Goal: Information Seeking & Learning: Check status

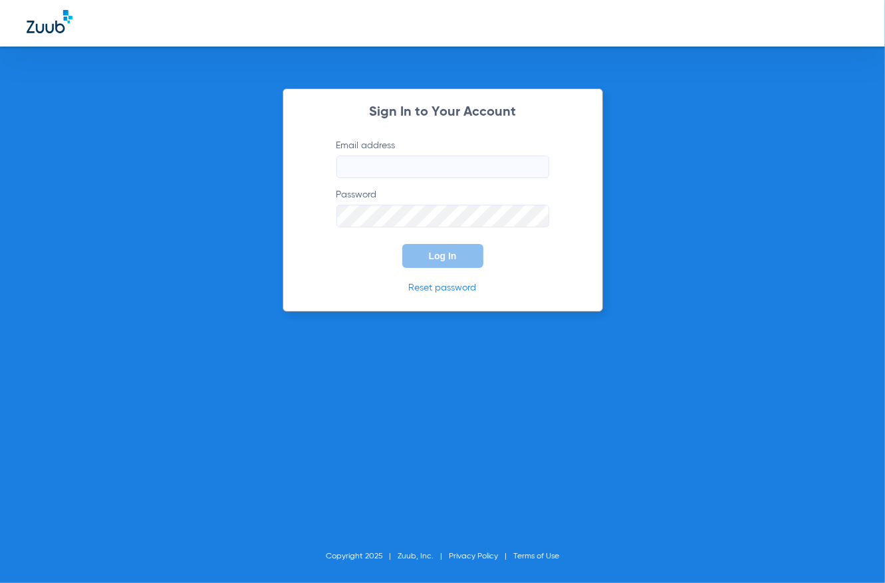
type input "[EMAIL_ADDRESS][DOMAIN_NAME]"
click at [440, 258] on span "Log In" at bounding box center [443, 256] width 28 height 11
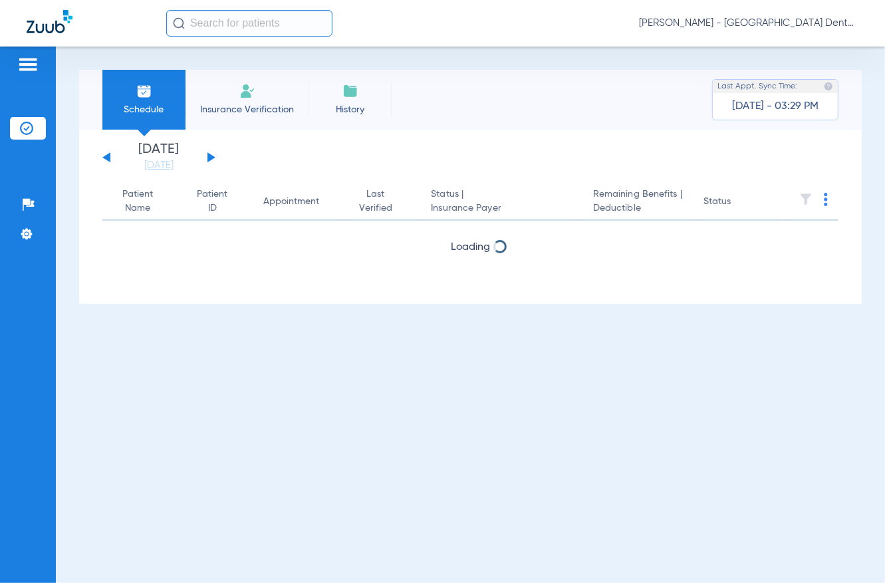
click at [246, 28] on input "text" at bounding box center [249, 23] width 166 height 27
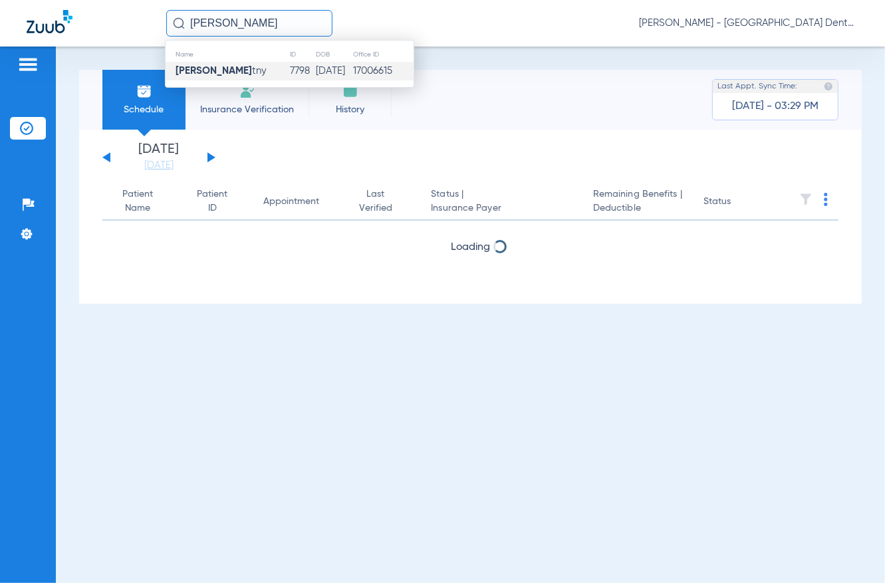
type input "[PERSON_NAME]"
click at [221, 67] on strong "[PERSON_NAME]" at bounding box center [214, 71] width 76 height 10
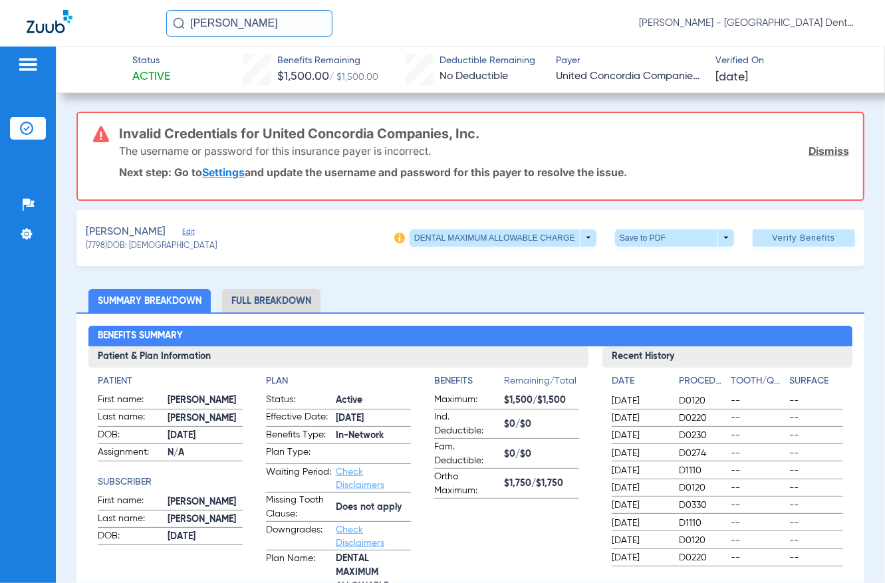
click at [289, 297] on li "Full Breakdown" at bounding box center [271, 300] width 98 height 23
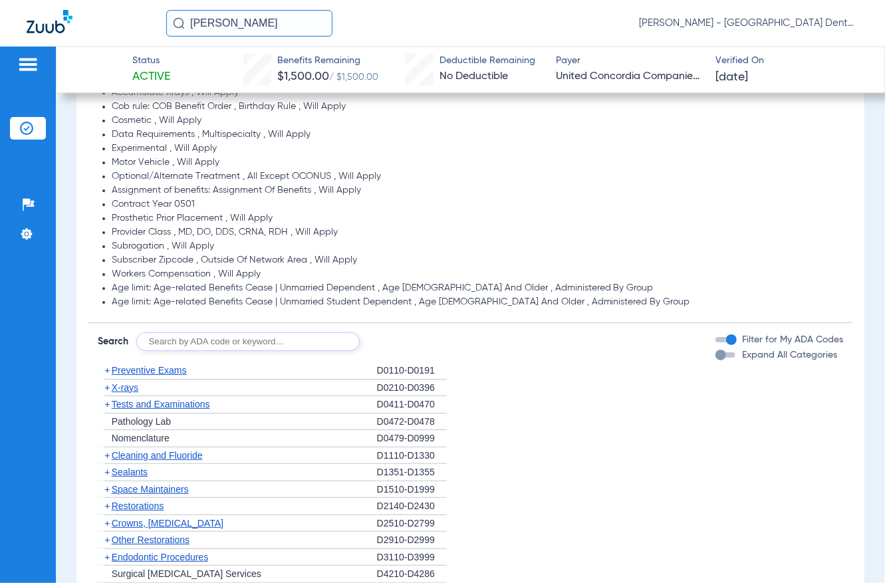
scroll to position [1247, 0]
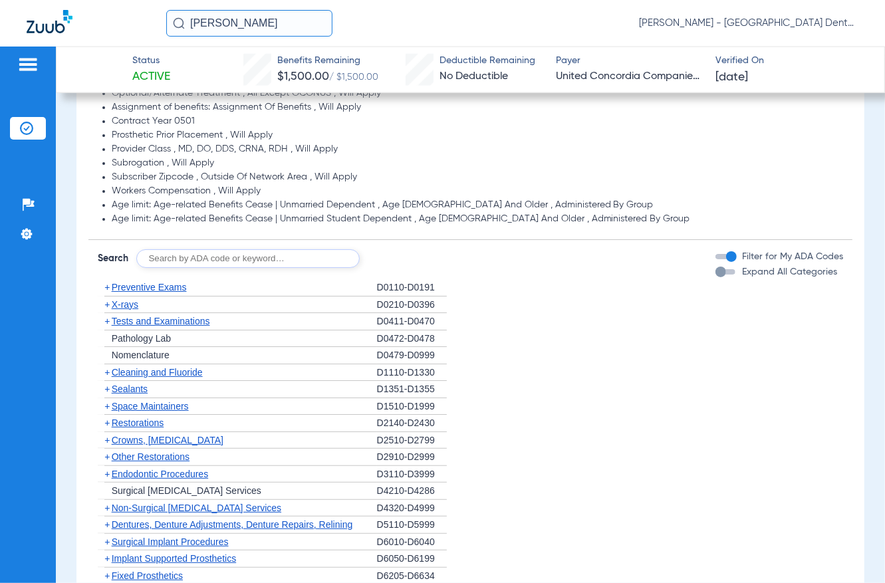
click at [194, 367] on span "Cleaning and Fluoride" at bounding box center [157, 372] width 91 height 11
